Goal: Task Accomplishment & Management: Complete application form

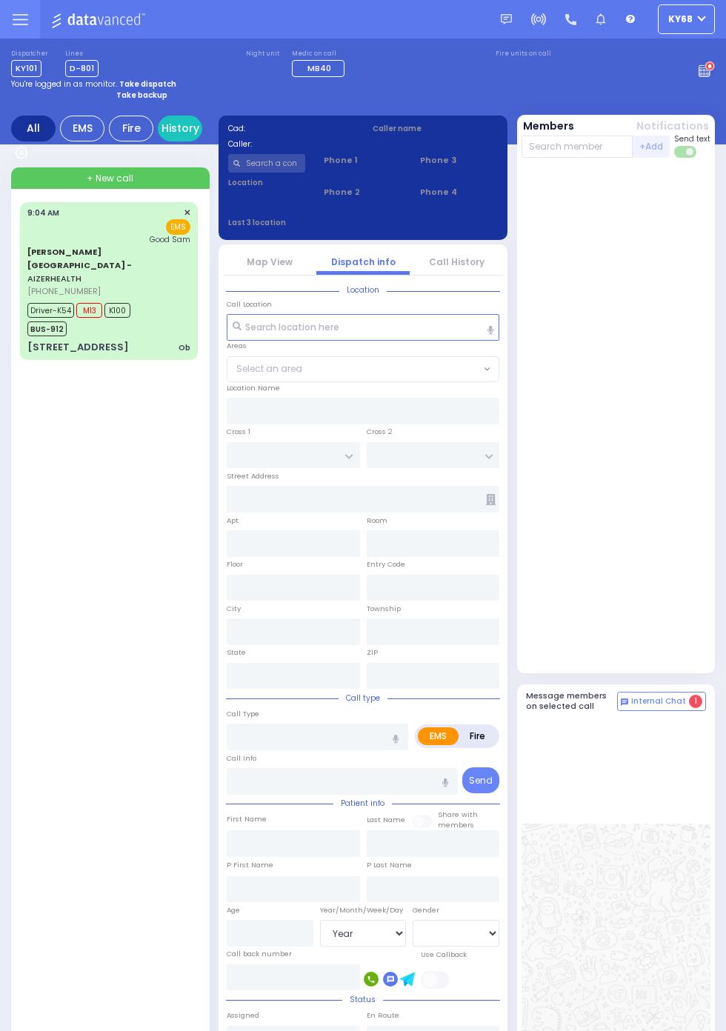
select select "Year"
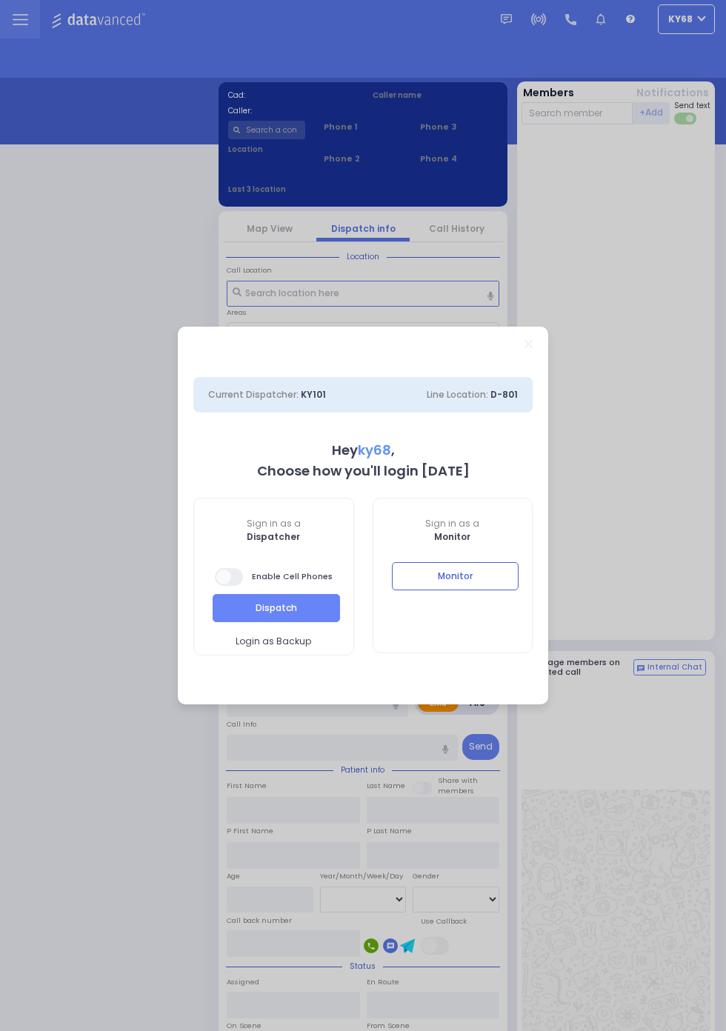
select select "12"
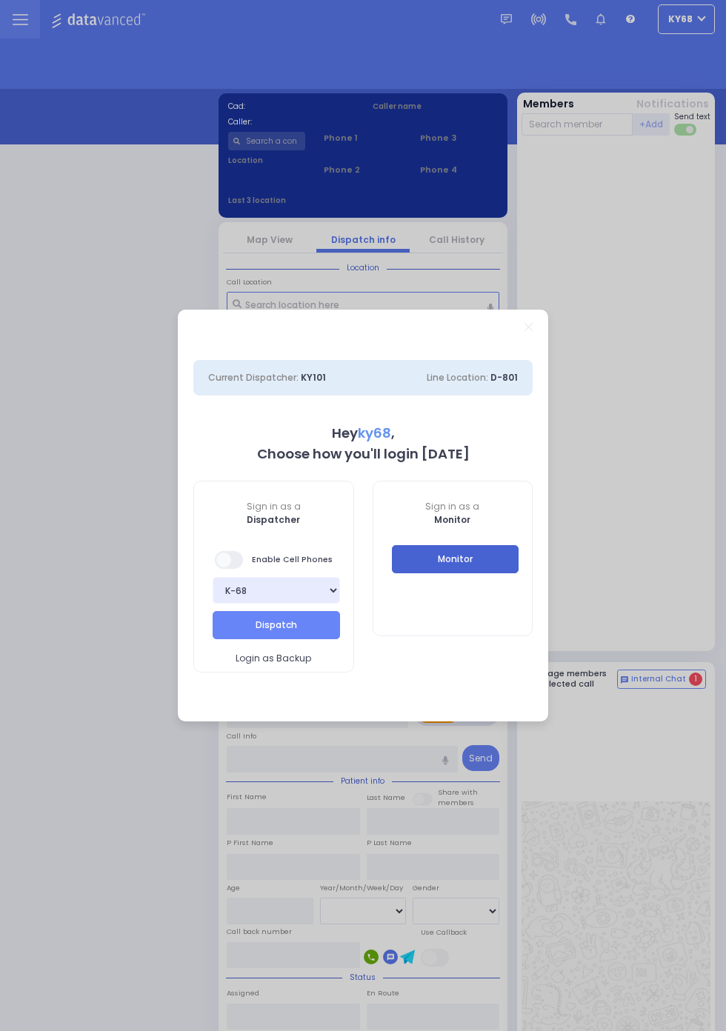
click at [519, 573] on button "Monitor" at bounding box center [455, 559] width 127 height 28
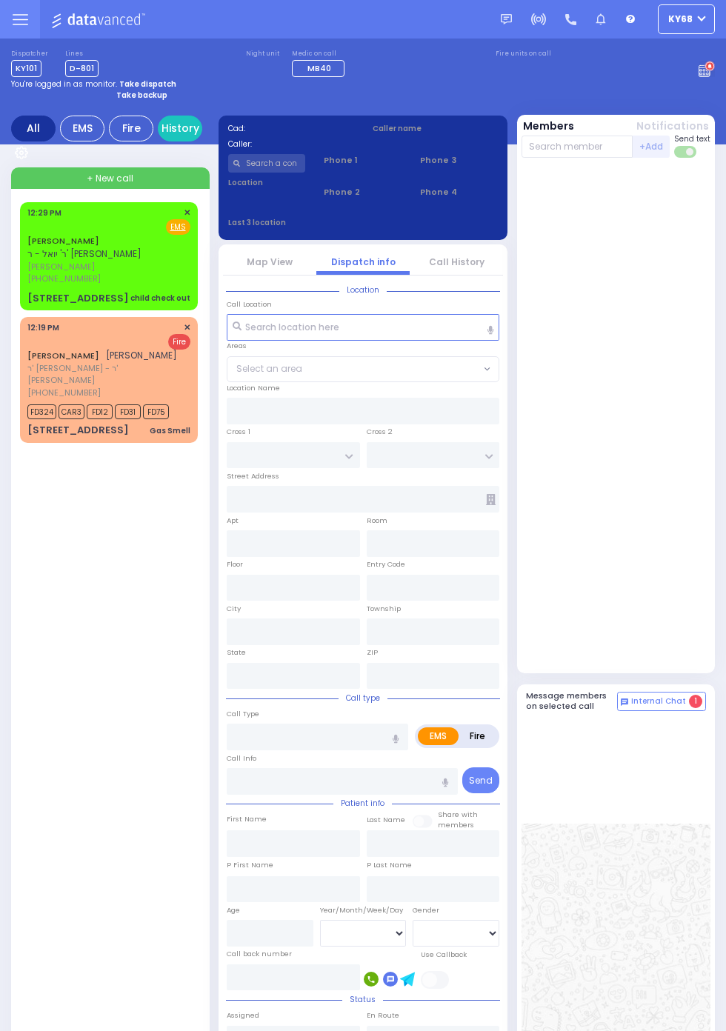
click at [27, 281] on span "[PHONE_NUMBER]" at bounding box center [63, 279] width 73 height 12
select select
type input "child check out"
radio input "true"
type input "JACOB"
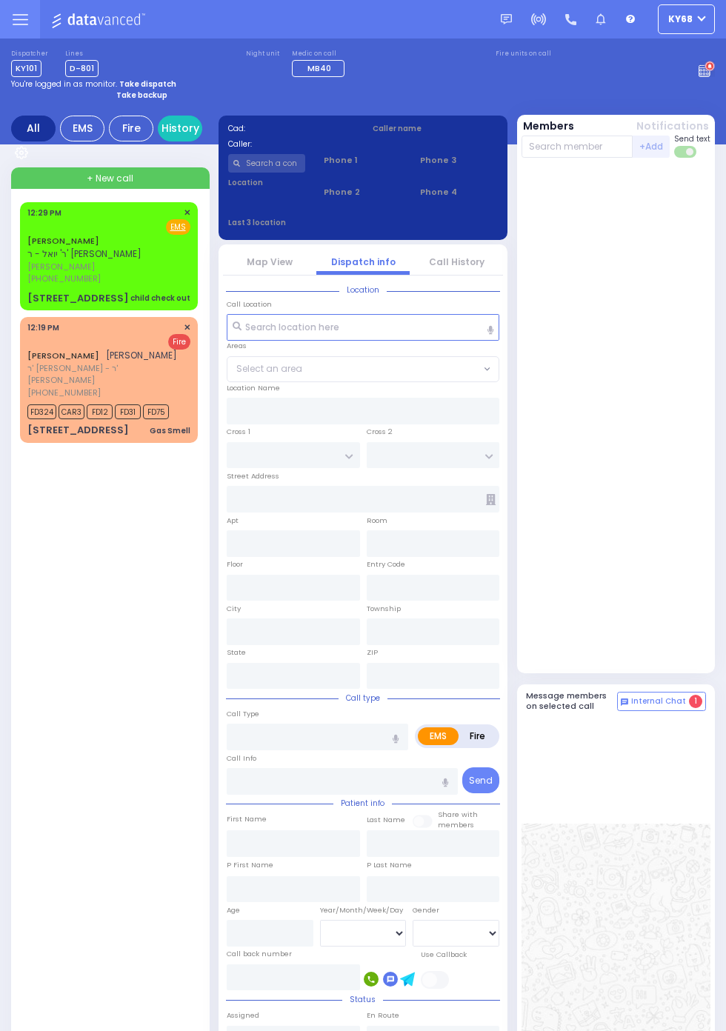
type input "WIESENFELD"
select select
type input "12:29"
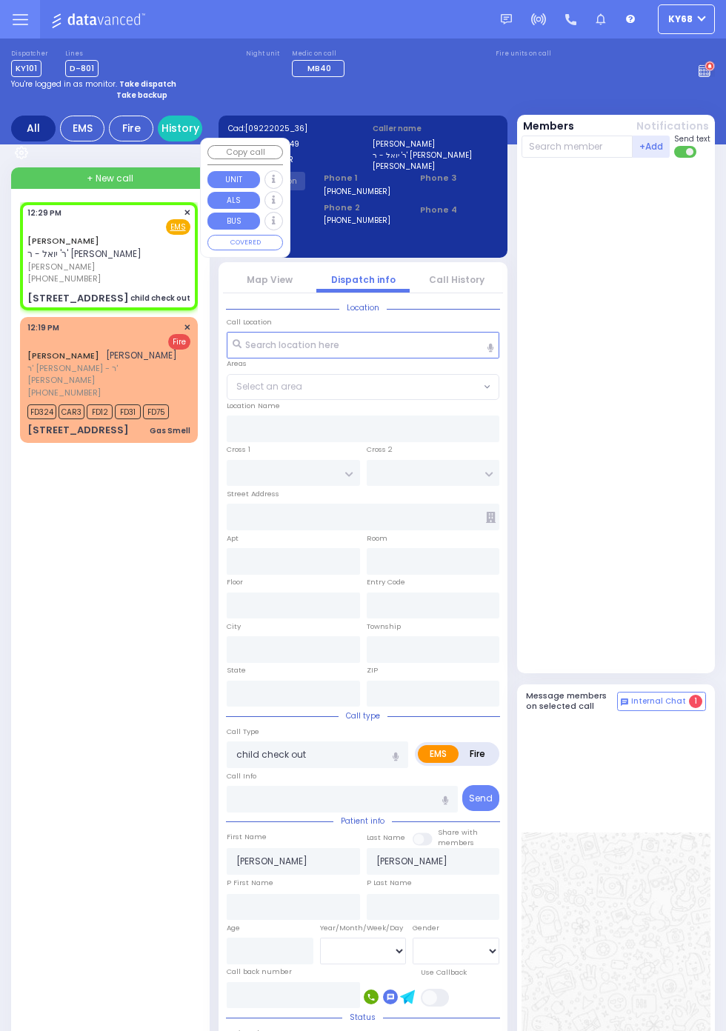
type input "TOBY PL"
type input "RUPSHITZ RD"
type input "221 MOUNTAINVIEW DR"
type input "201"
type input "Monroe"
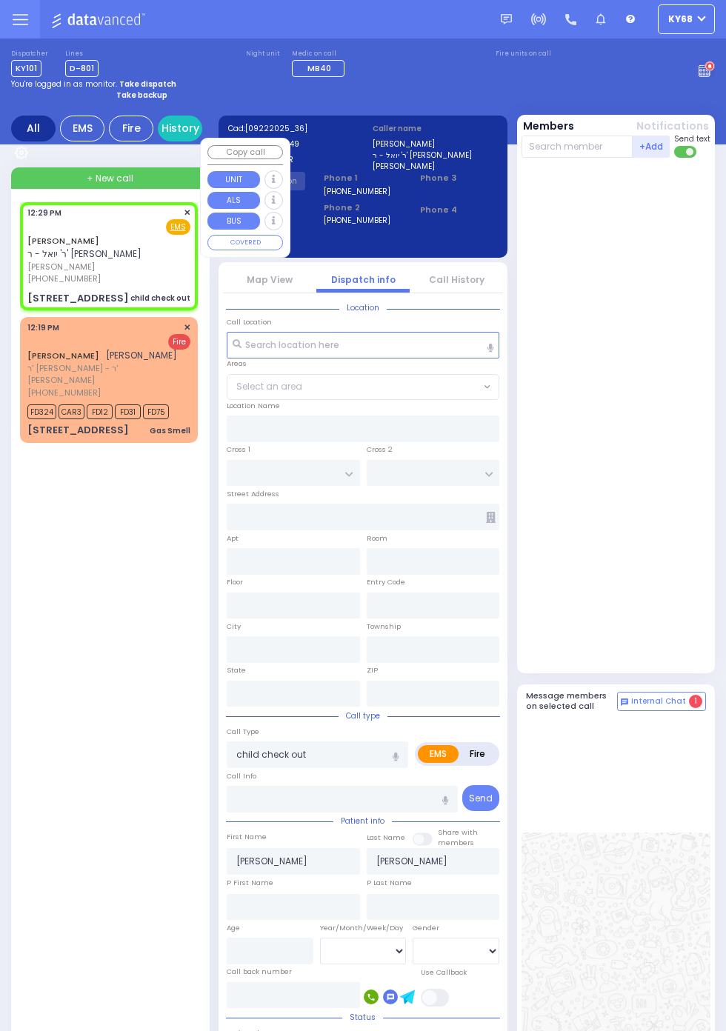
type input "New York"
type input "10950"
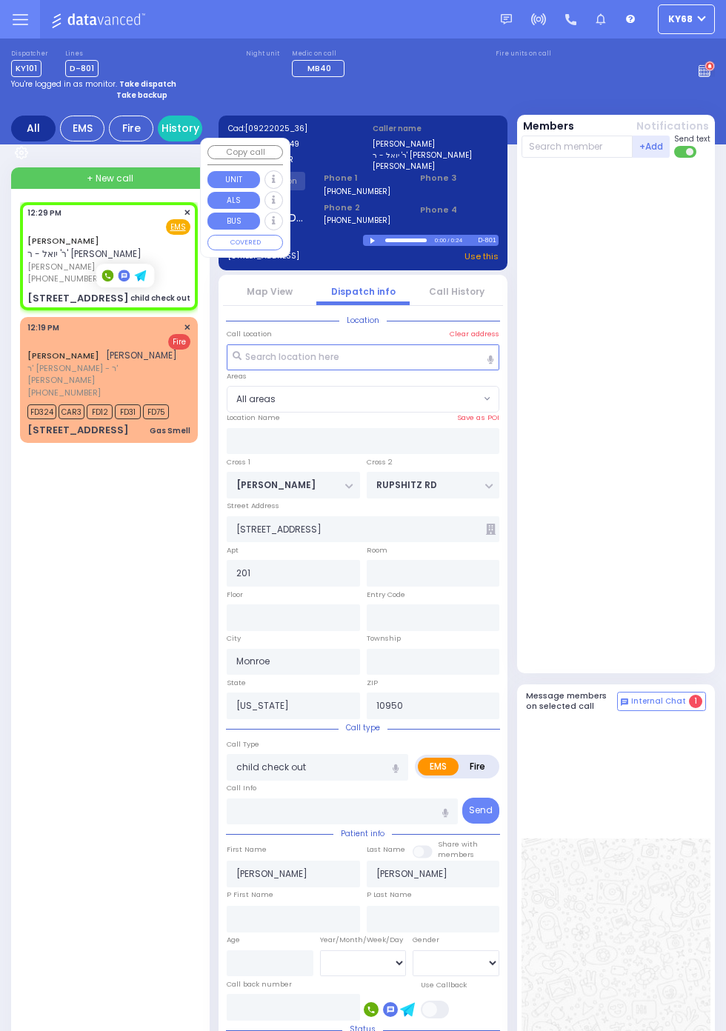
click at [647, 467] on div at bounding box center [617, 415] width 193 height 503
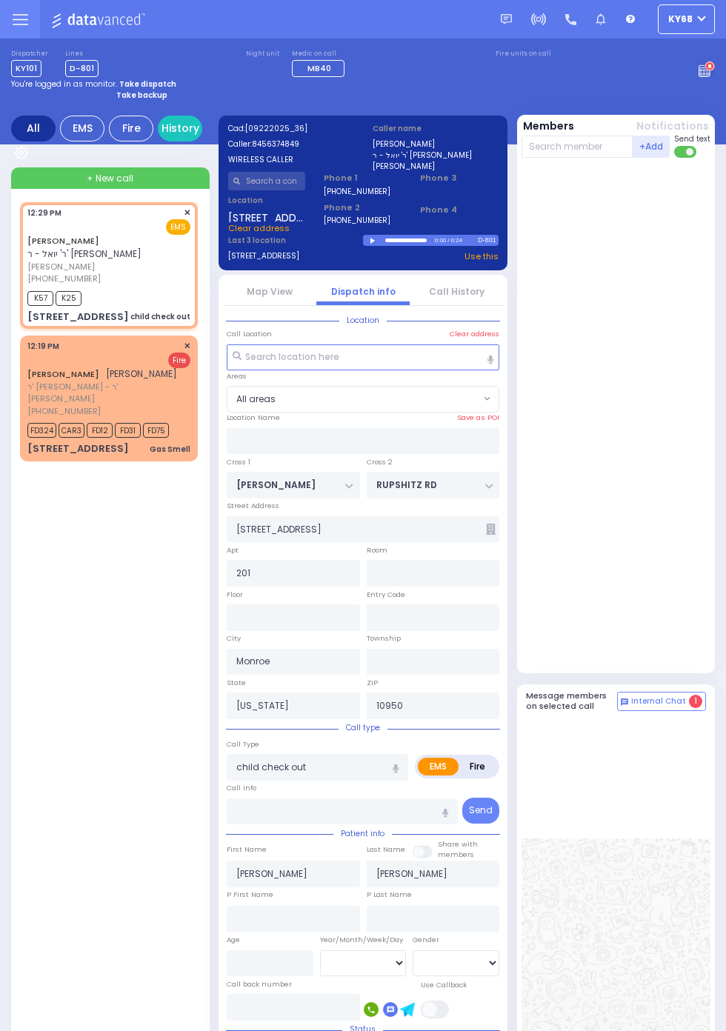
select select
radio input "true"
select select
type input "12:32"
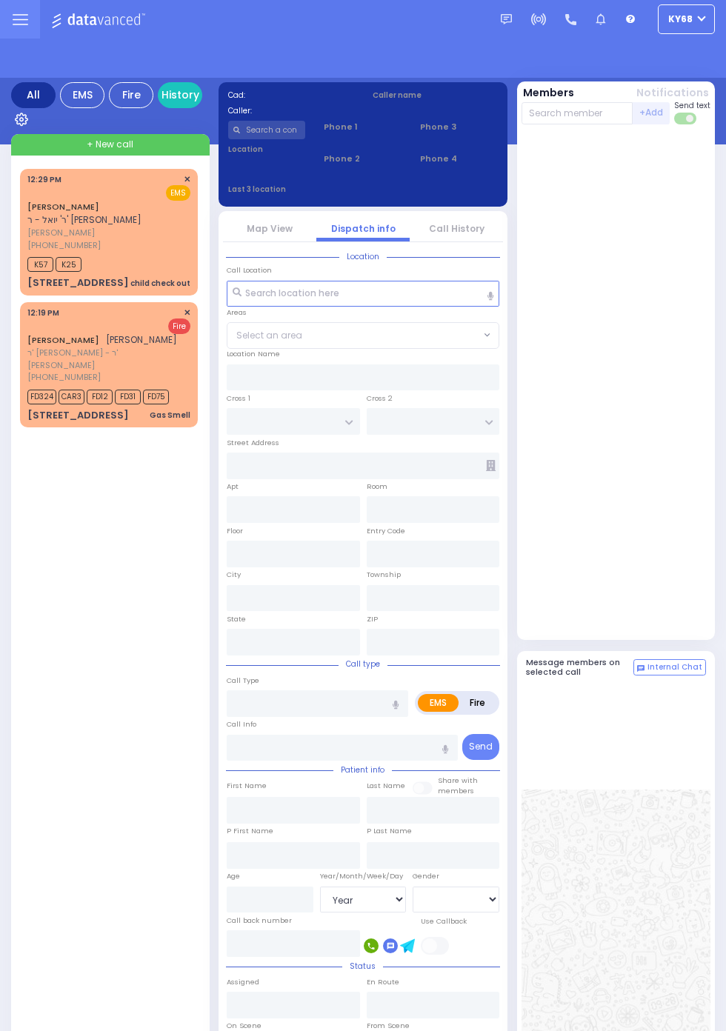
select select "Year"
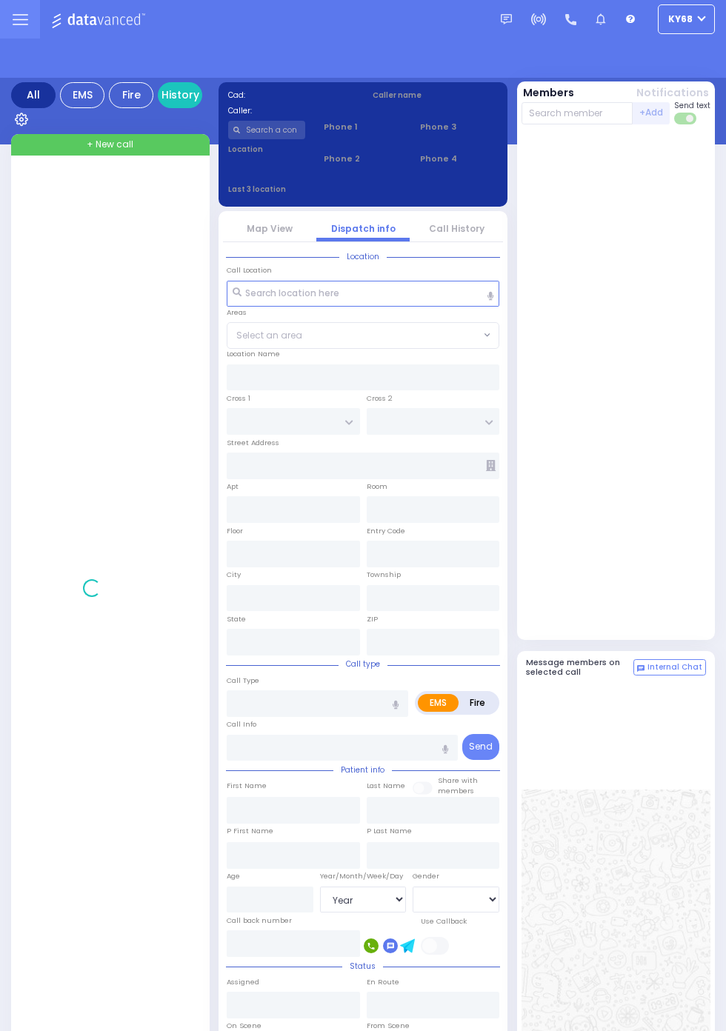
select select "Year"
